Goal: Task Accomplishment & Management: Use online tool/utility

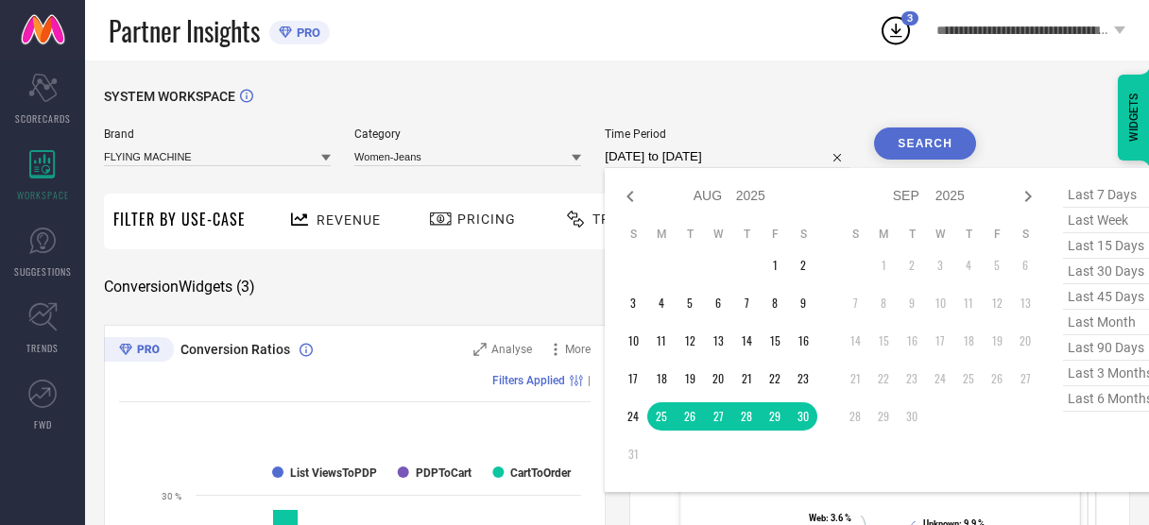
select select "7"
select select "2025"
select select "8"
select select "2025"
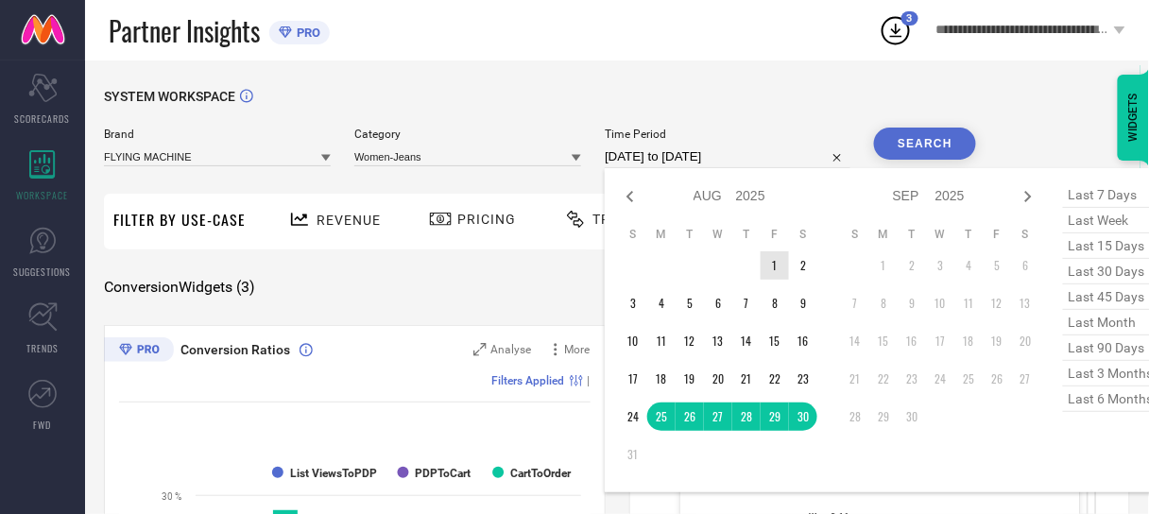
type input "After [DATE]"
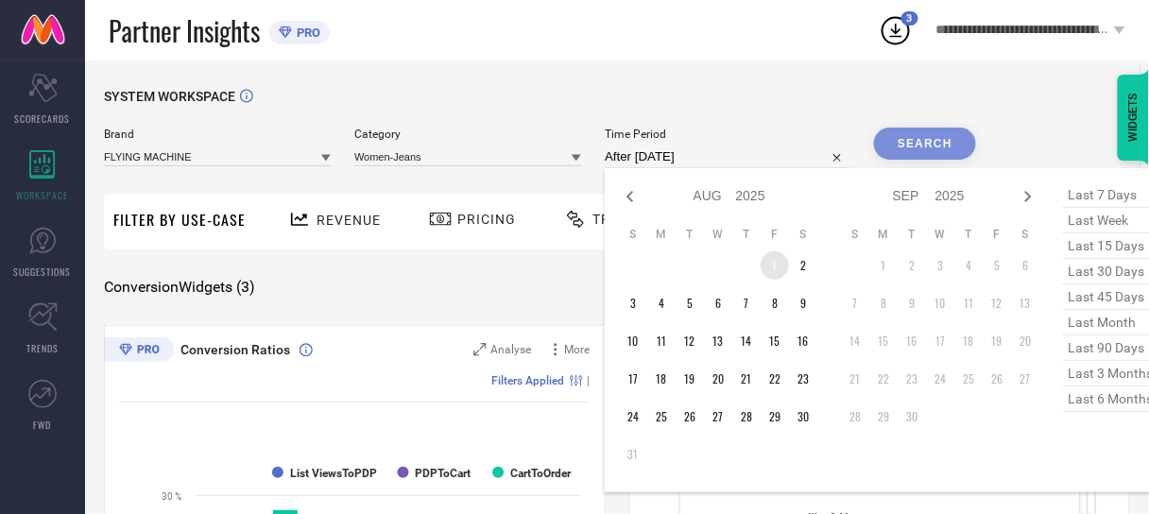
click at [772, 258] on td "1" at bounding box center [775, 265] width 28 height 28
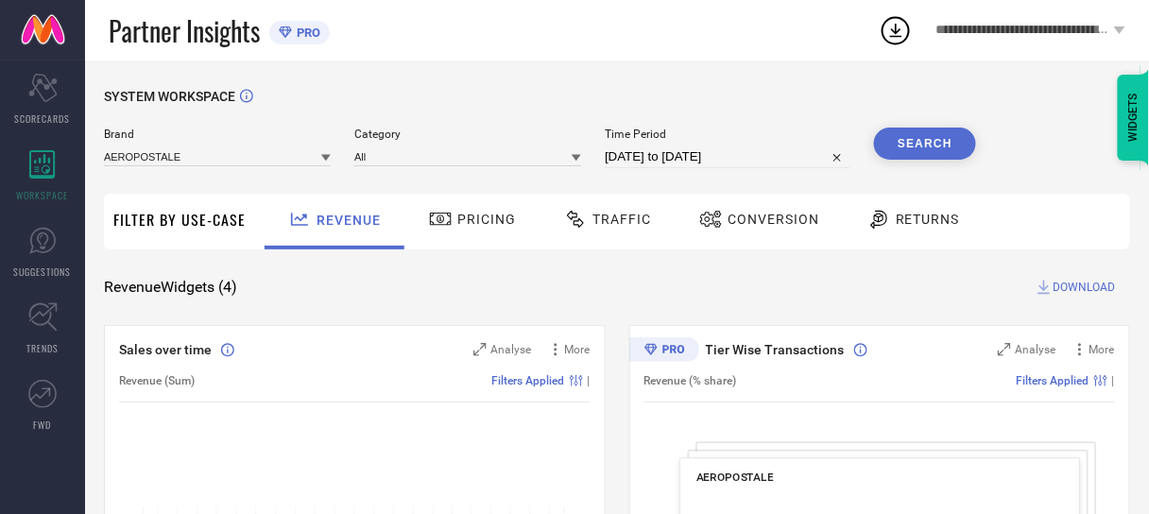
select select "7"
select select "2025"
select select "8"
select select "2025"
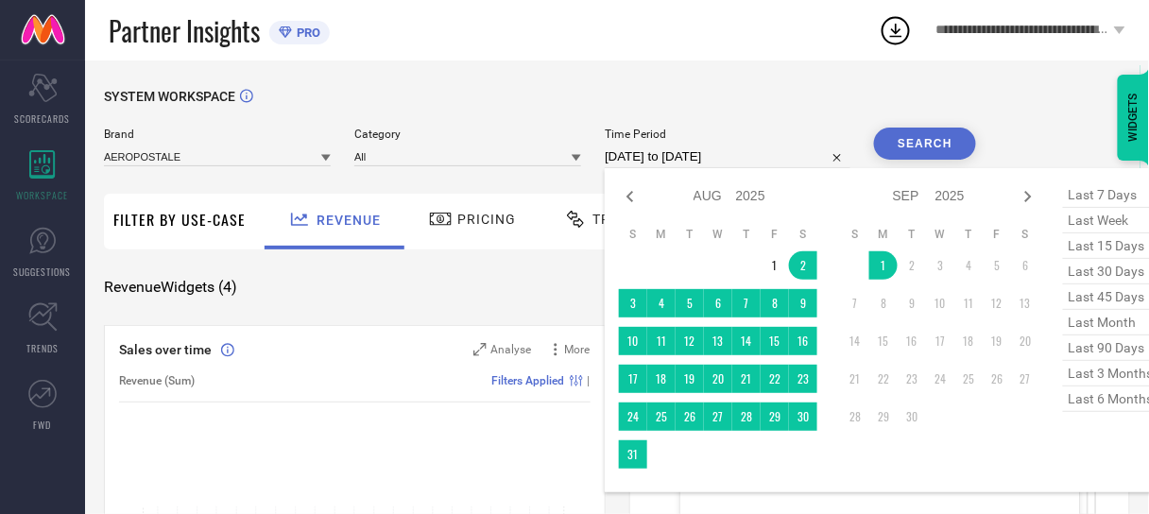
click at [657, 161] on input "[DATE] to [DATE]" at bounding box center [728, 156] width 246 height 23
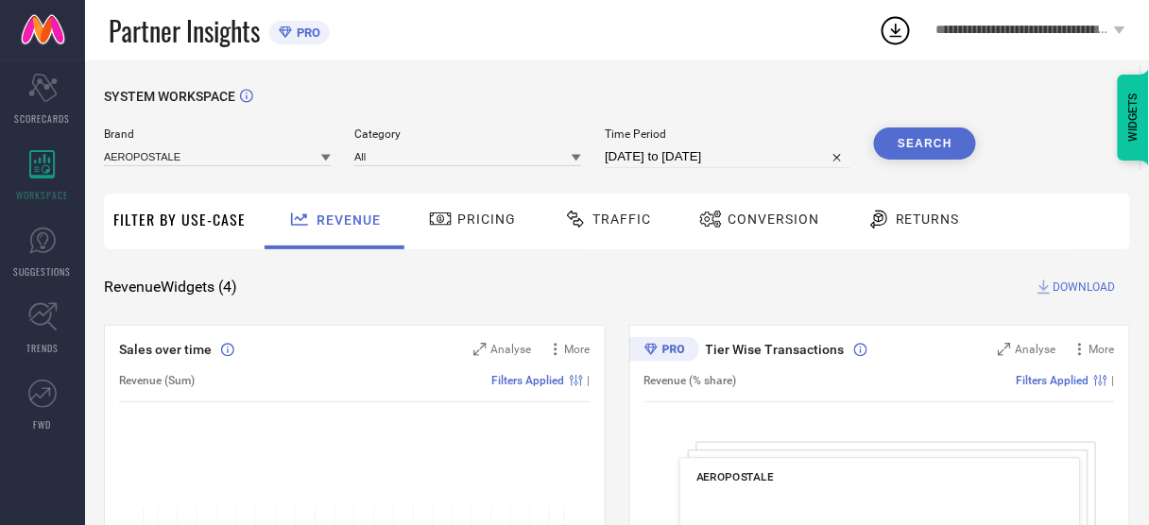
click at [226, 145] on div "Brand AEROPOSTALE" at bounding box center [217, 148] width 227 height 41
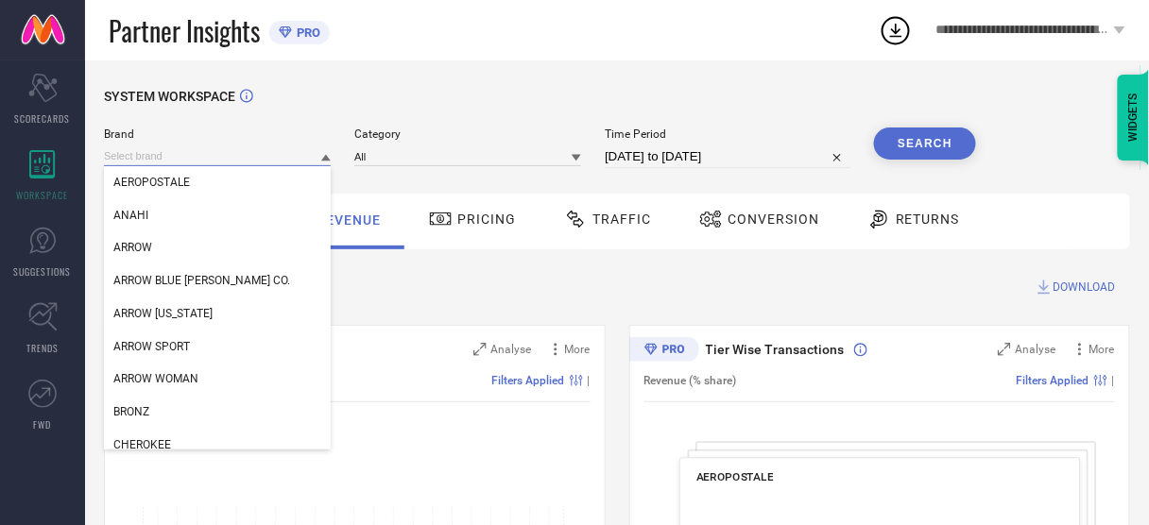
click at [228, 154] on input at bounding box center [217, 156] width 227 height 20
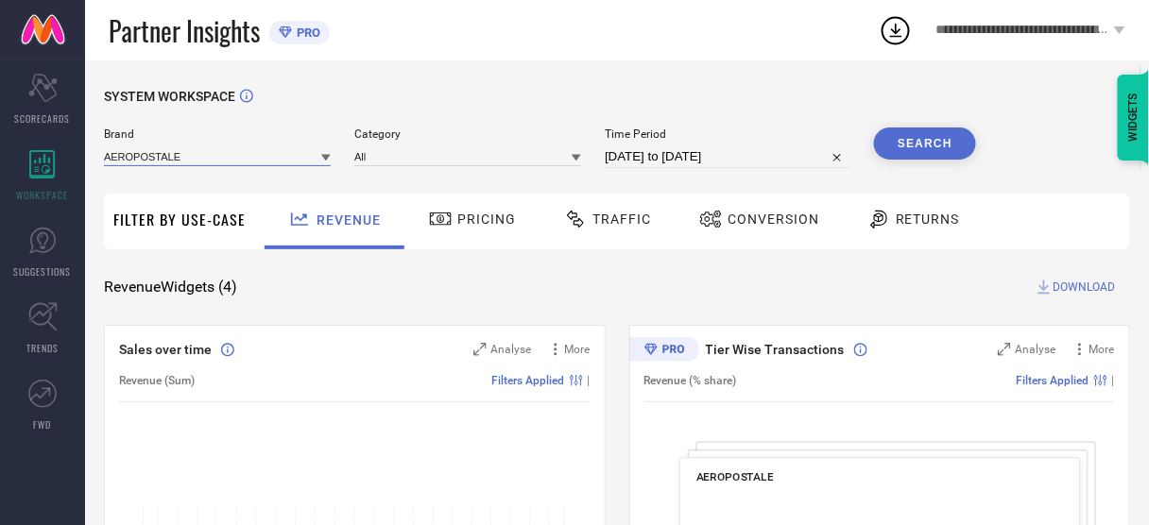
click at [228, 166] on input at bounding box center [217, 156] width 227 height 20
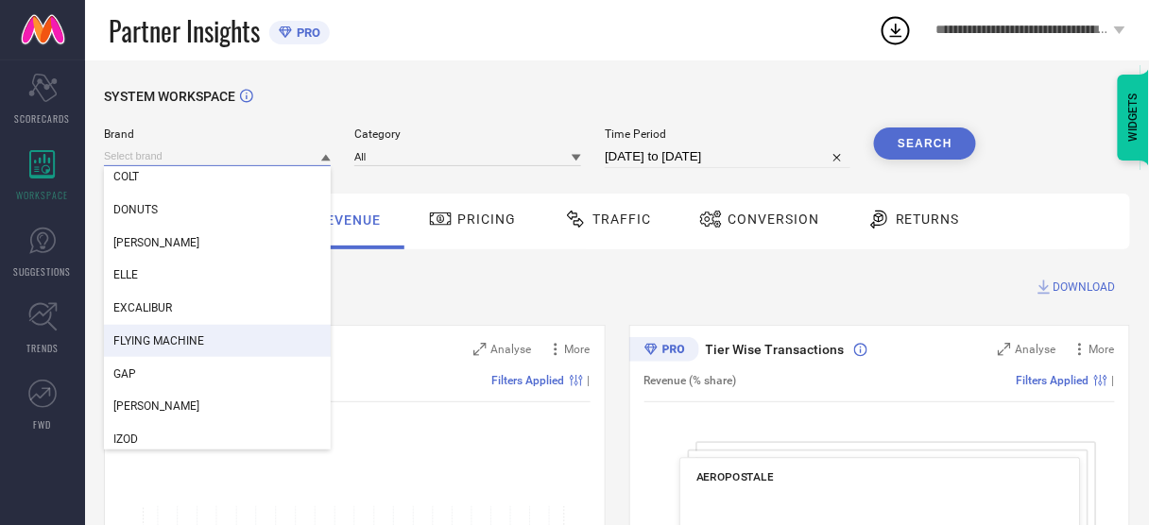
scroll to position [335, 0]
click at [204, 329] on div "FLYING MACHINE" at bounding box center [217, 339] width 227 height 32
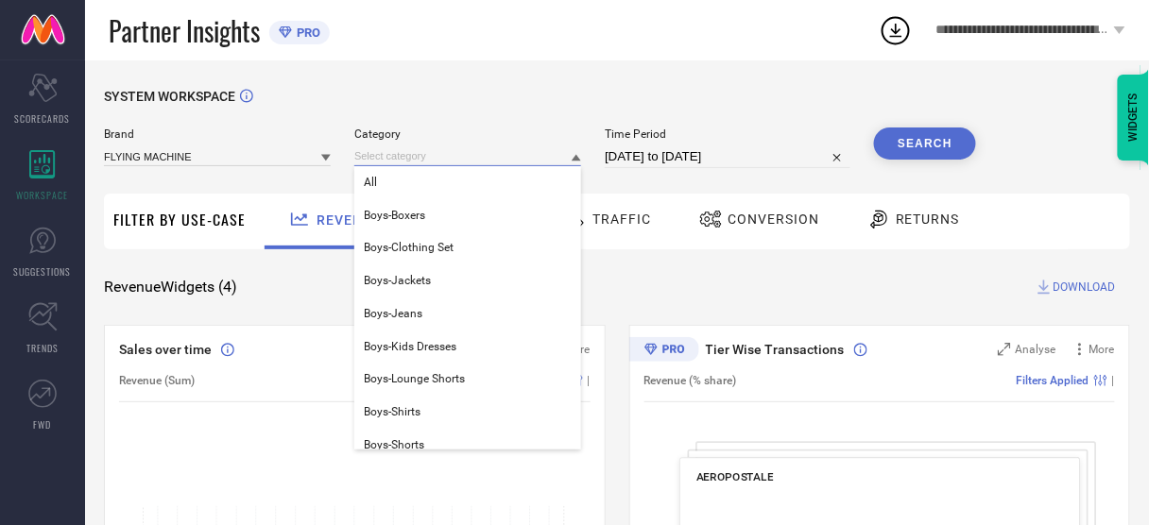
click at [500, 162] on input at bounding box center [467, 156] width 227 height 20
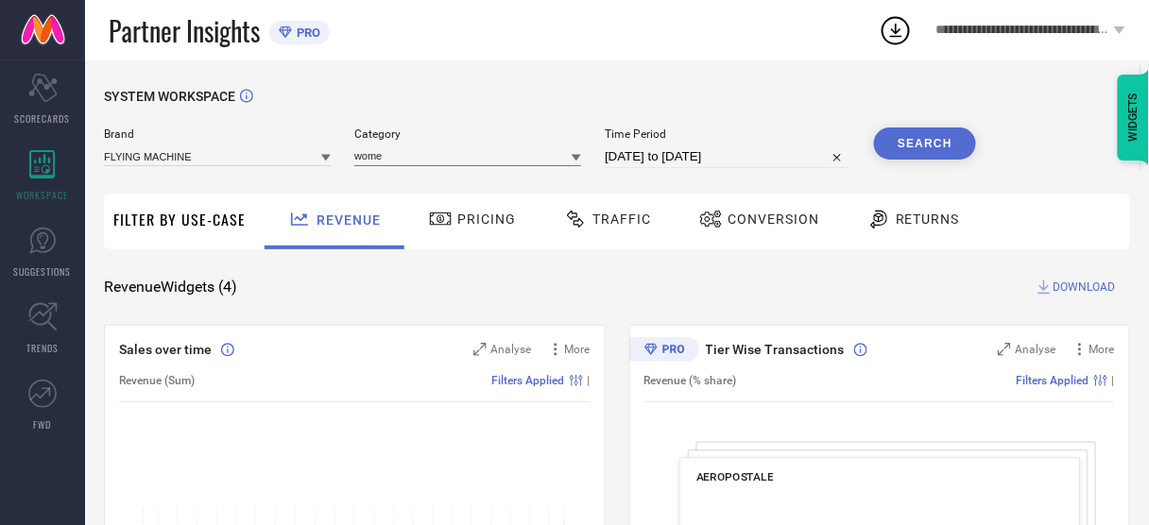
type input "women"
click at [464, 163] on input "women" at bounding box center [467, 156] width 227 height 20
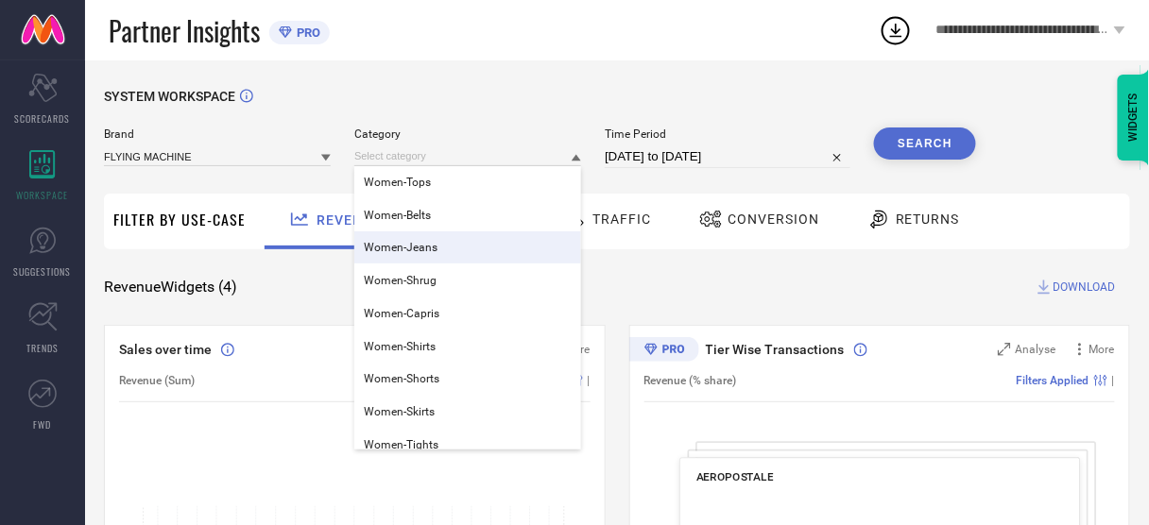
click at [434, 244] on span "Women-Jeans" at bounding box center [401, 247] width 74 height 13
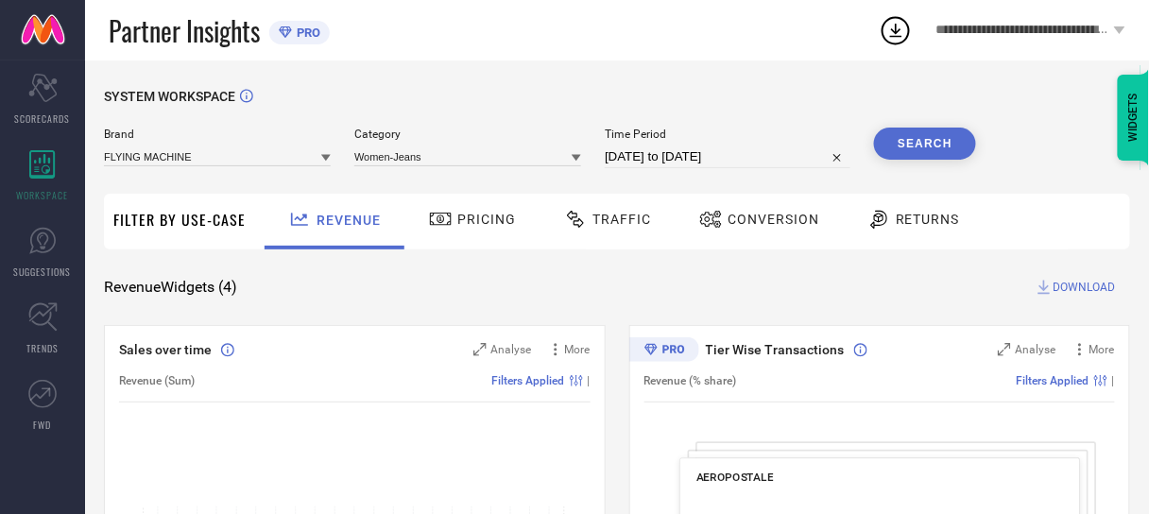
click at [667, 156] on input "[DATE] to [DATE]" at bounding box center [728, 156] width 246 height 23
select select "7"
select select "2025"
select select "8"
select select "2025"
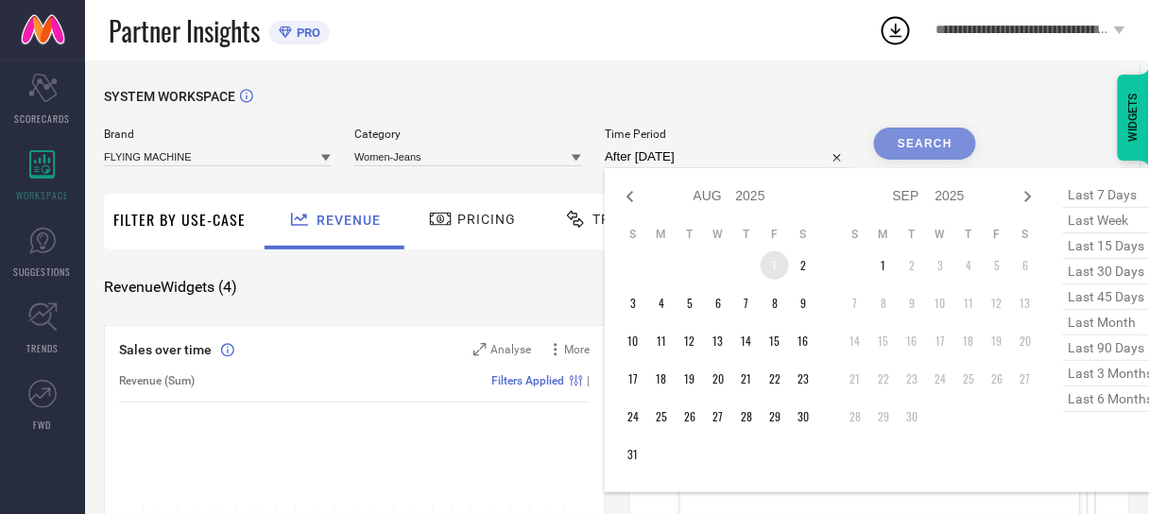
click at [772, 270] on td "1" at bounding box center [775, 265] width 28 height 28
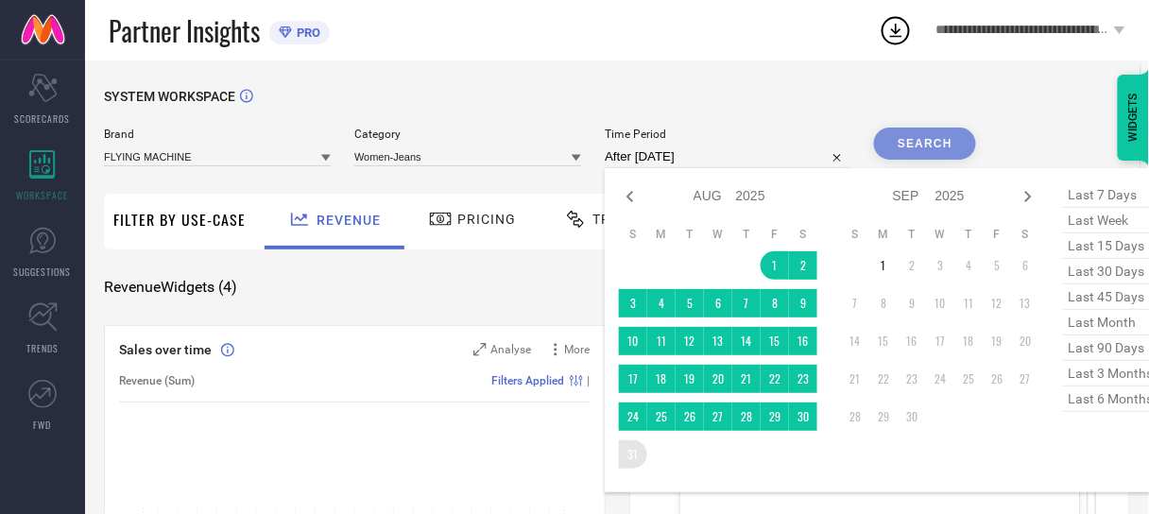
type input "[DATE] to [DATE]"
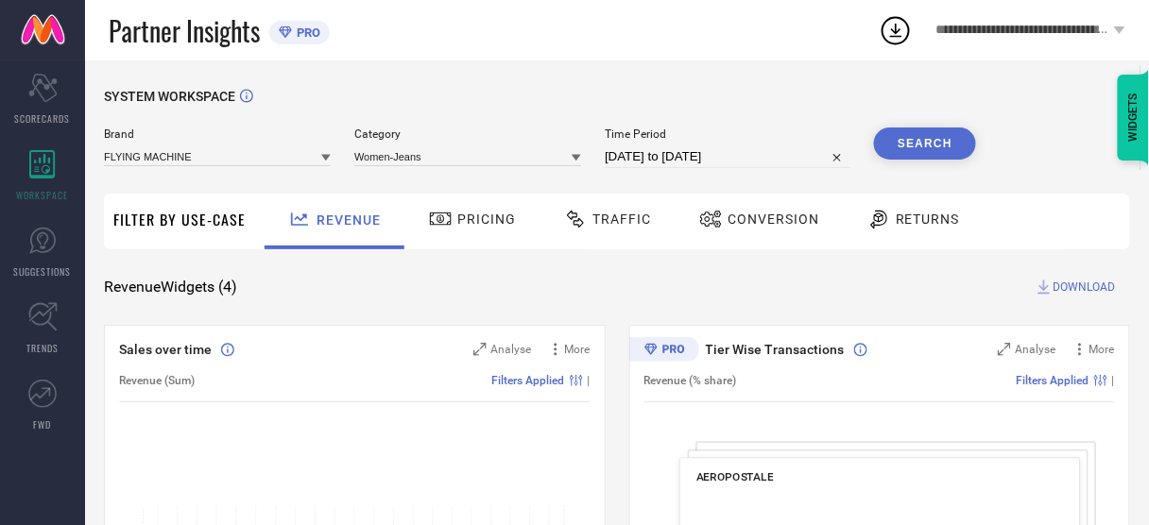
click at [905, 157] on button "Search" at bounding box center [925, 144] width 102 height 32
click at [774, 216] on span "Conversion" at bounding box center [773, 219] width 92 height 15
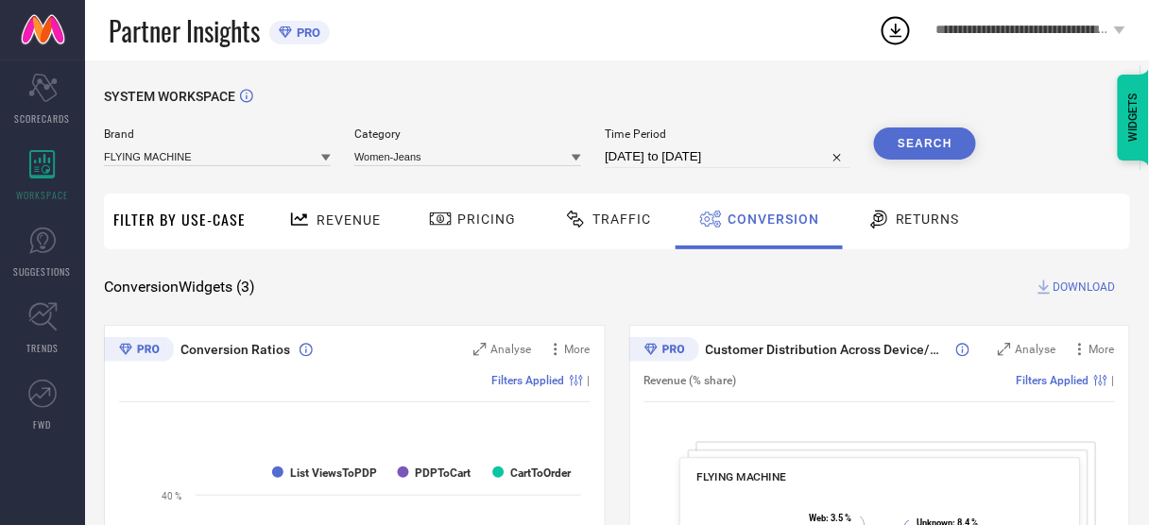
click at [931, 140] on button "Search" at bounding box center [925, 144] width 102 height 32
click at [1069, 286] on span "DOWNLOAD" at bounding box center [1084, 287] width 62 height 19
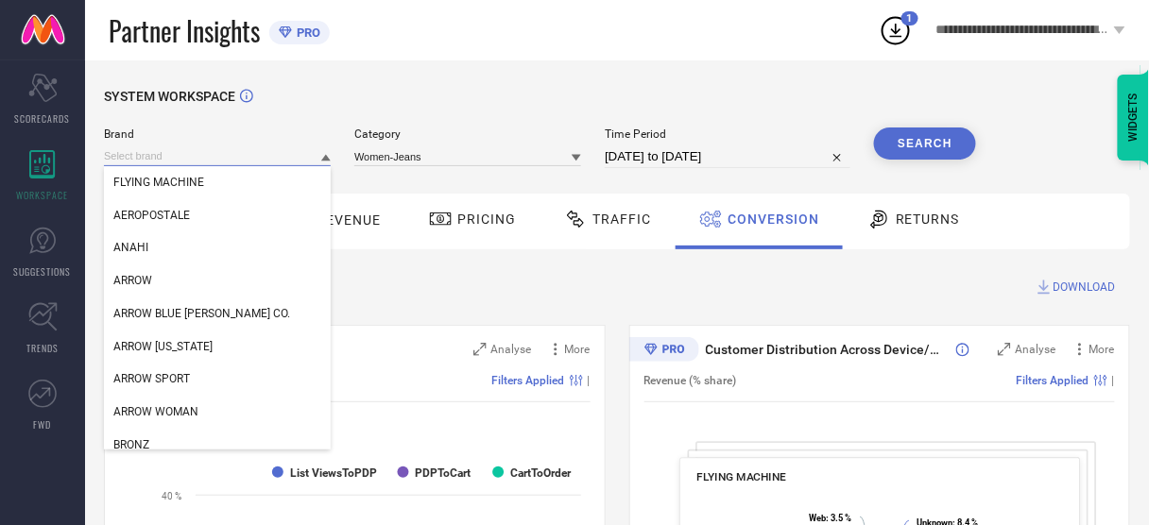
click at [260, 160] on input at bounding box center [217, 156] width 227 height 20
